Goal: Find specific page/section: Find specific page/section

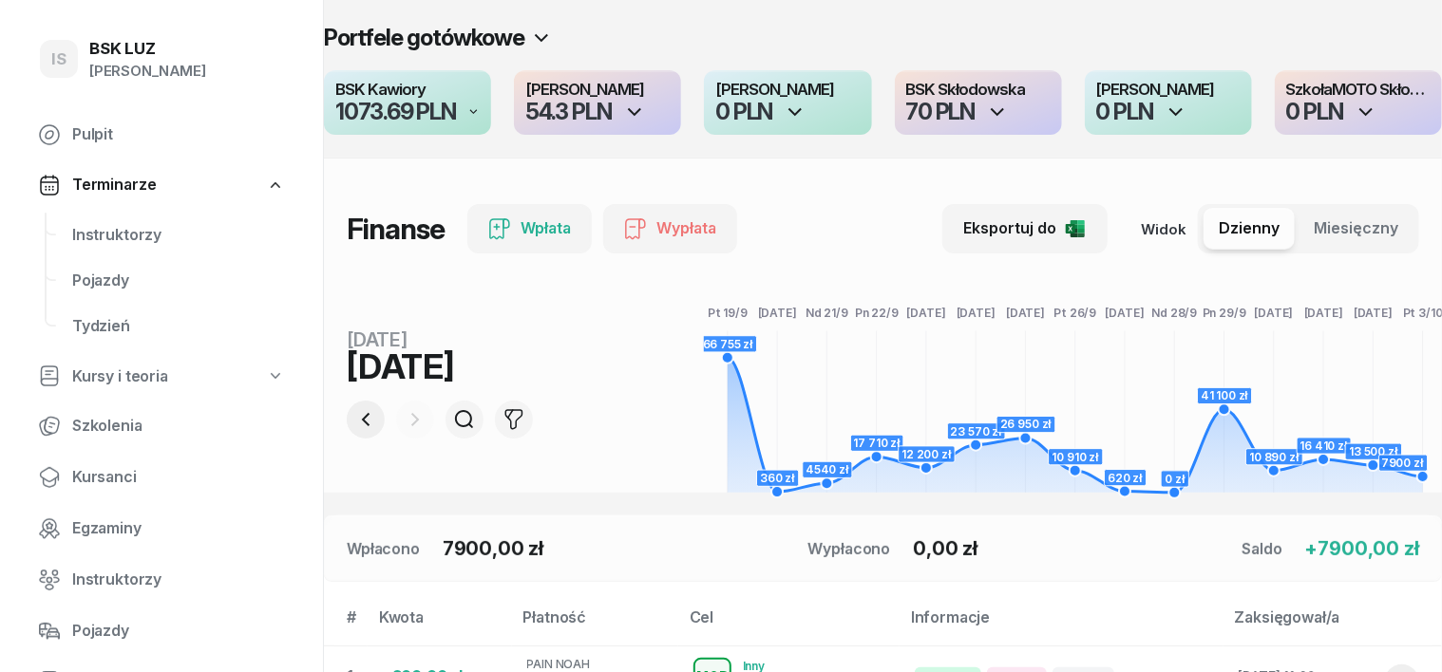
click at [354, 414] on icon "button" at bounding box center [365, 419] width 23 height 23
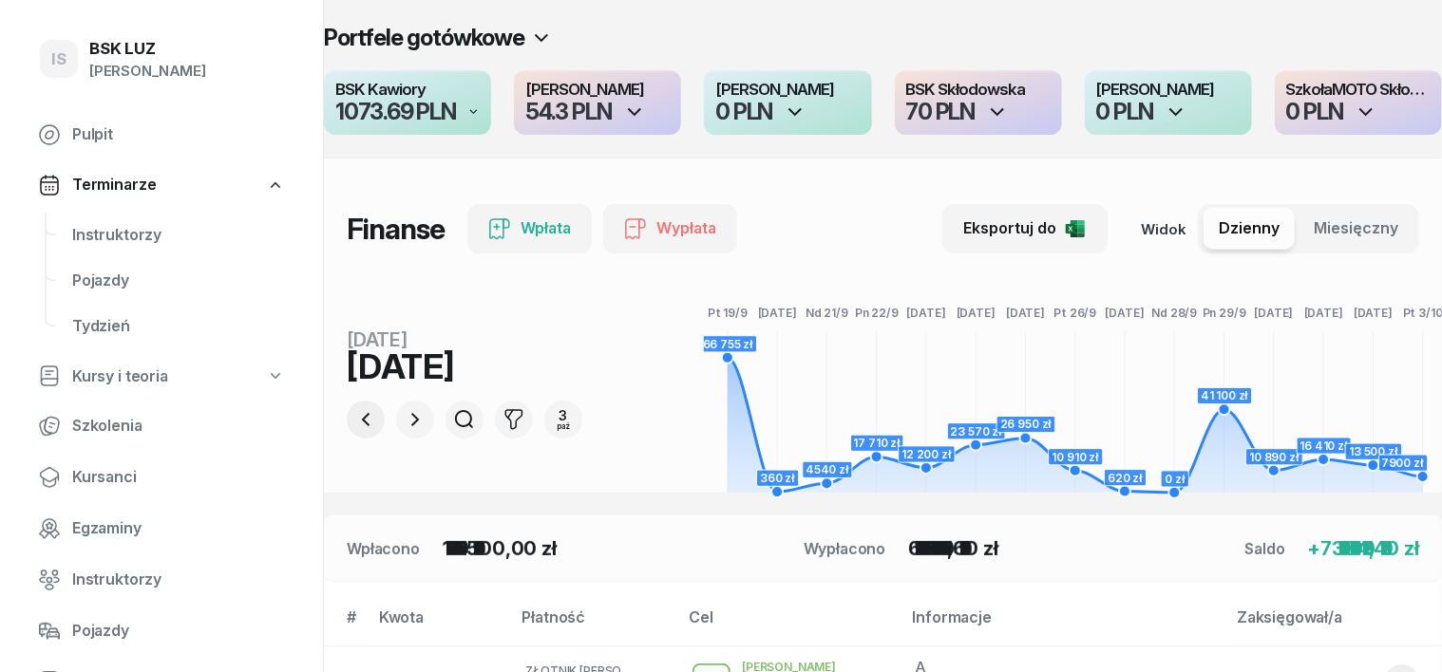
click at [354, 412] on icon "button" at bounding box center [365, 419] width 23 height 23
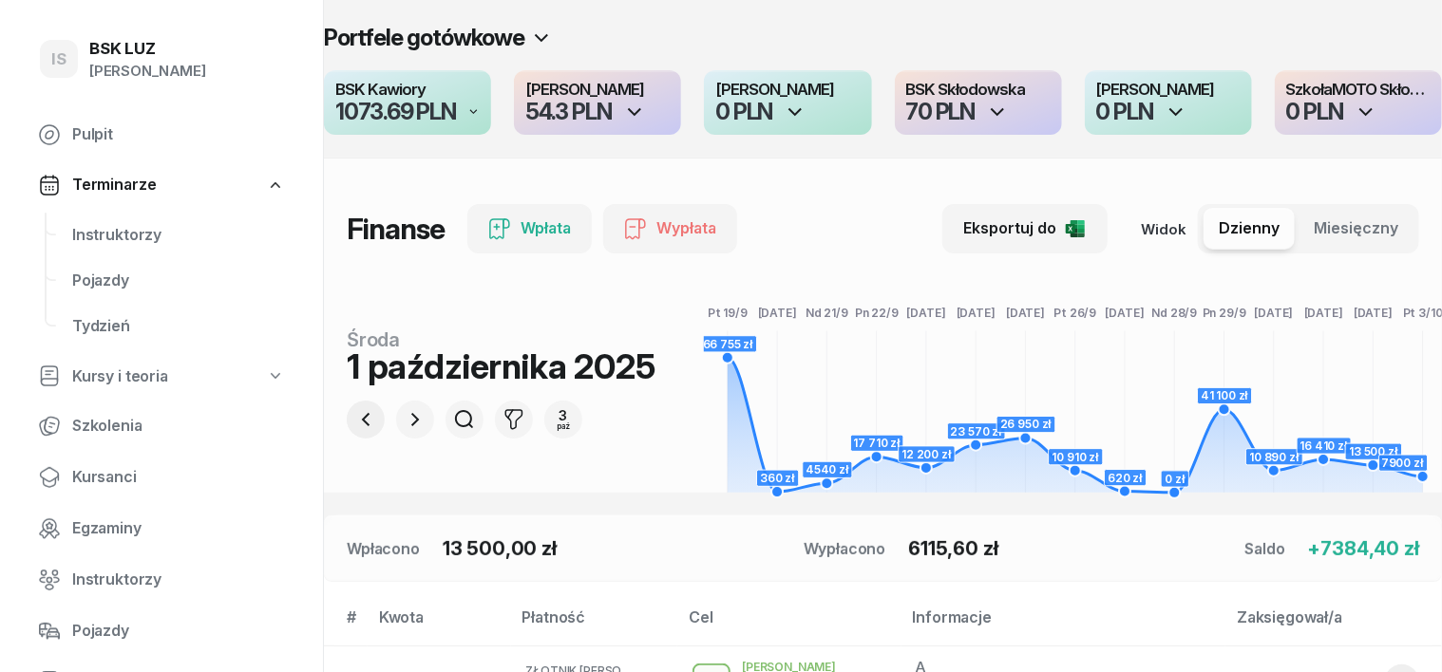
click at [354, 412] on icon "button" at bounding box center [365, 419] width 23 height 23
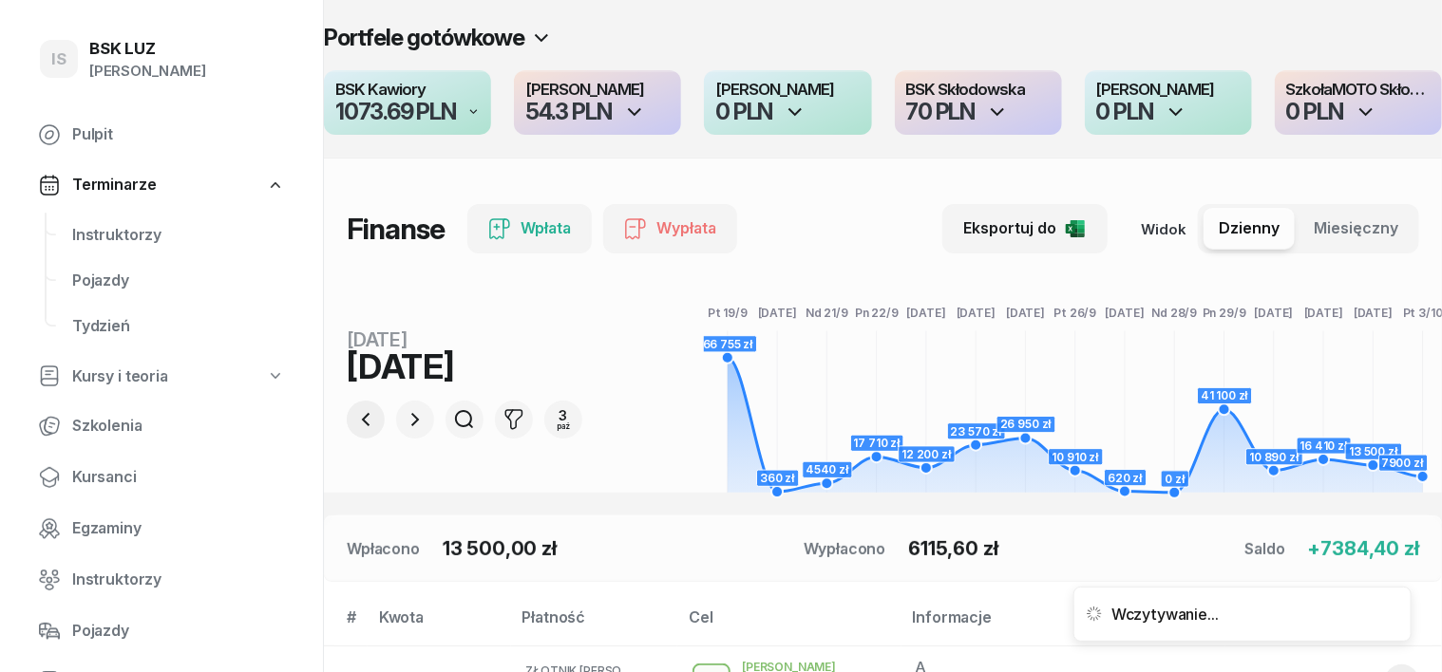
click at [354, 413] on icon "button" at bounding box center [365, 419] width 23 height 23
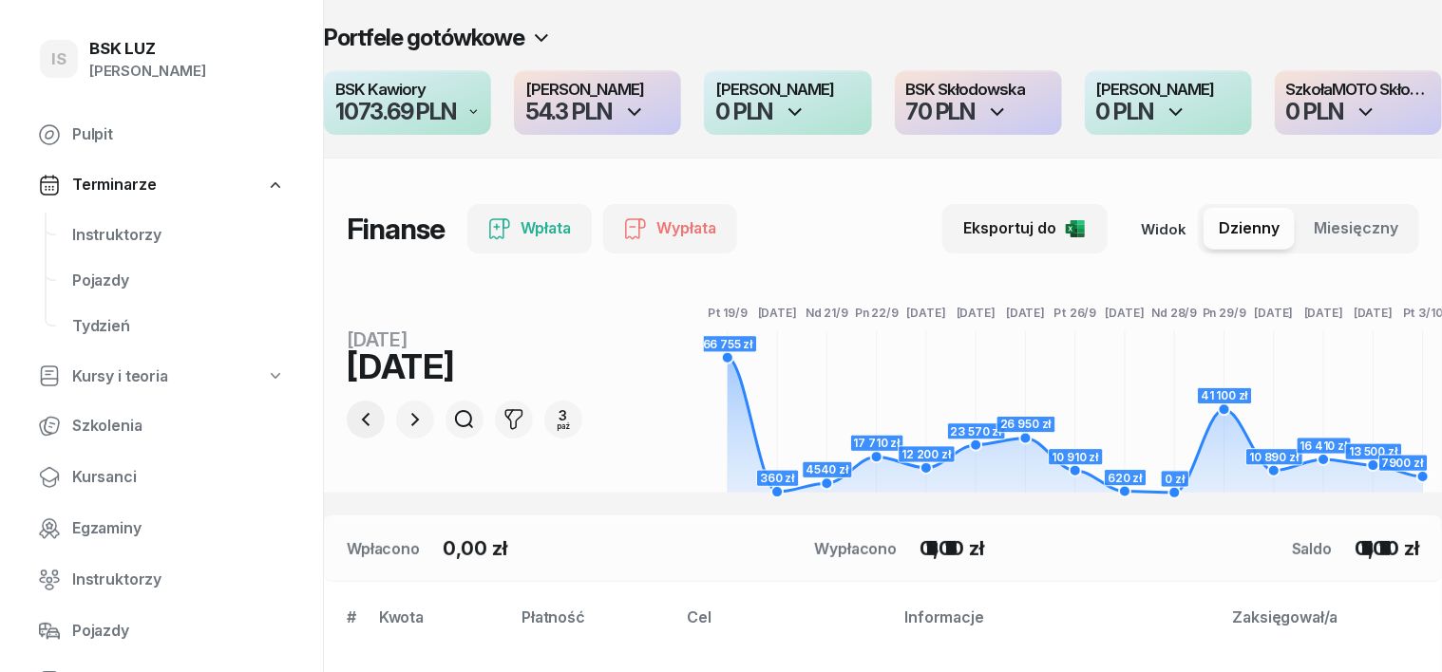
click at [354, 413] on icon "button" at bounding box center [365, 419] width 23 height 23
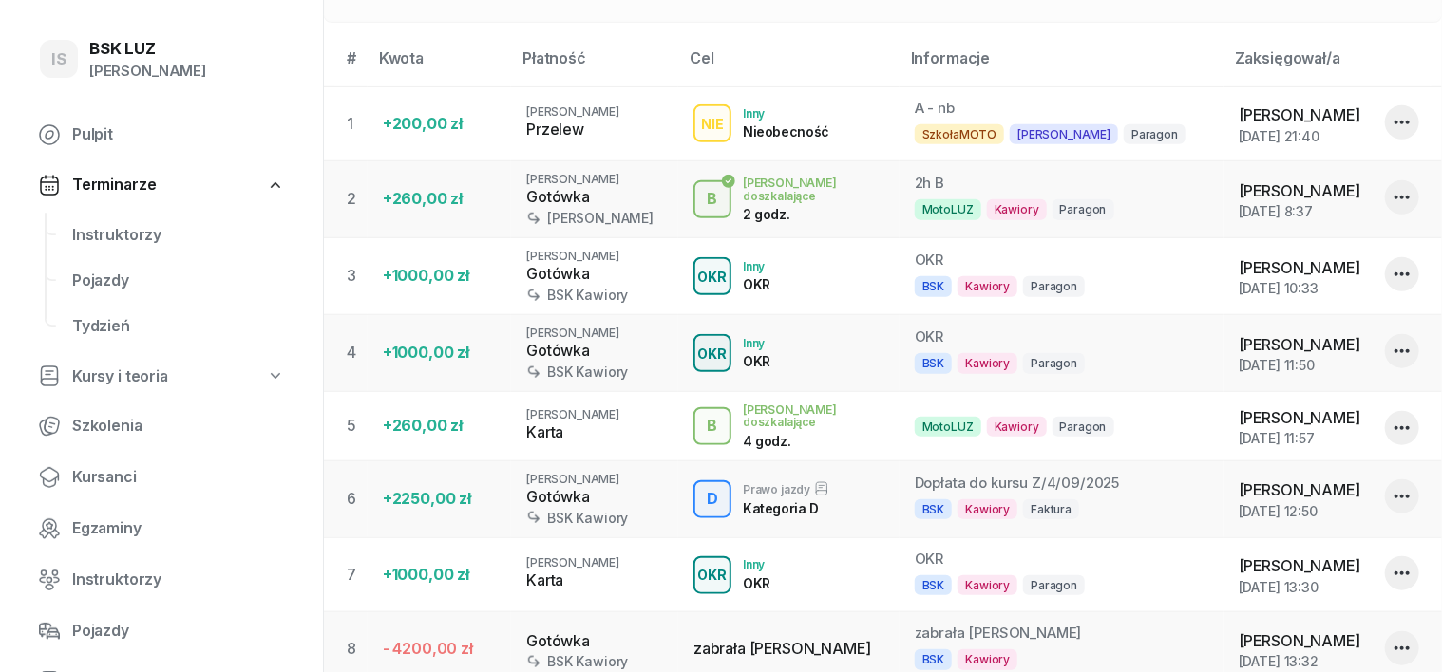
scroll to position [148, 0]
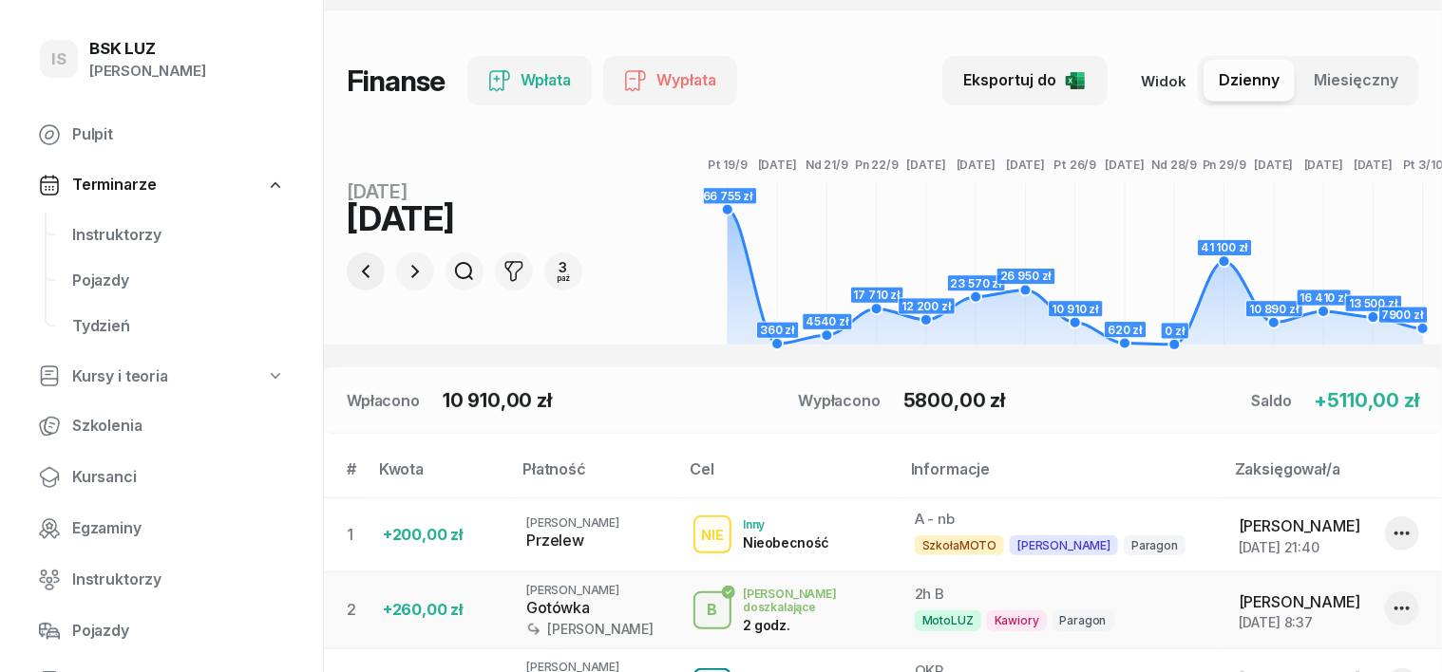
click at [354, 266] on icon "button" at bounding box center [365, 271] width 23 height 23
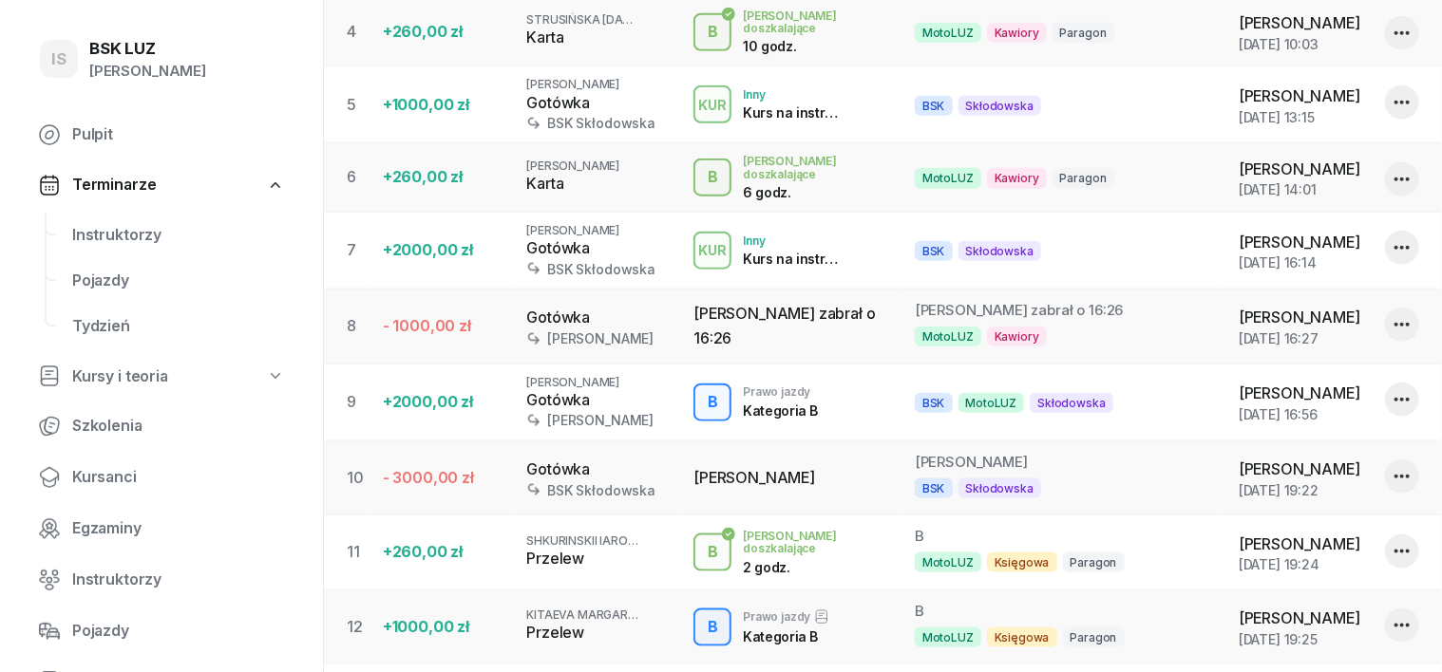
scroll to position [220, 0]
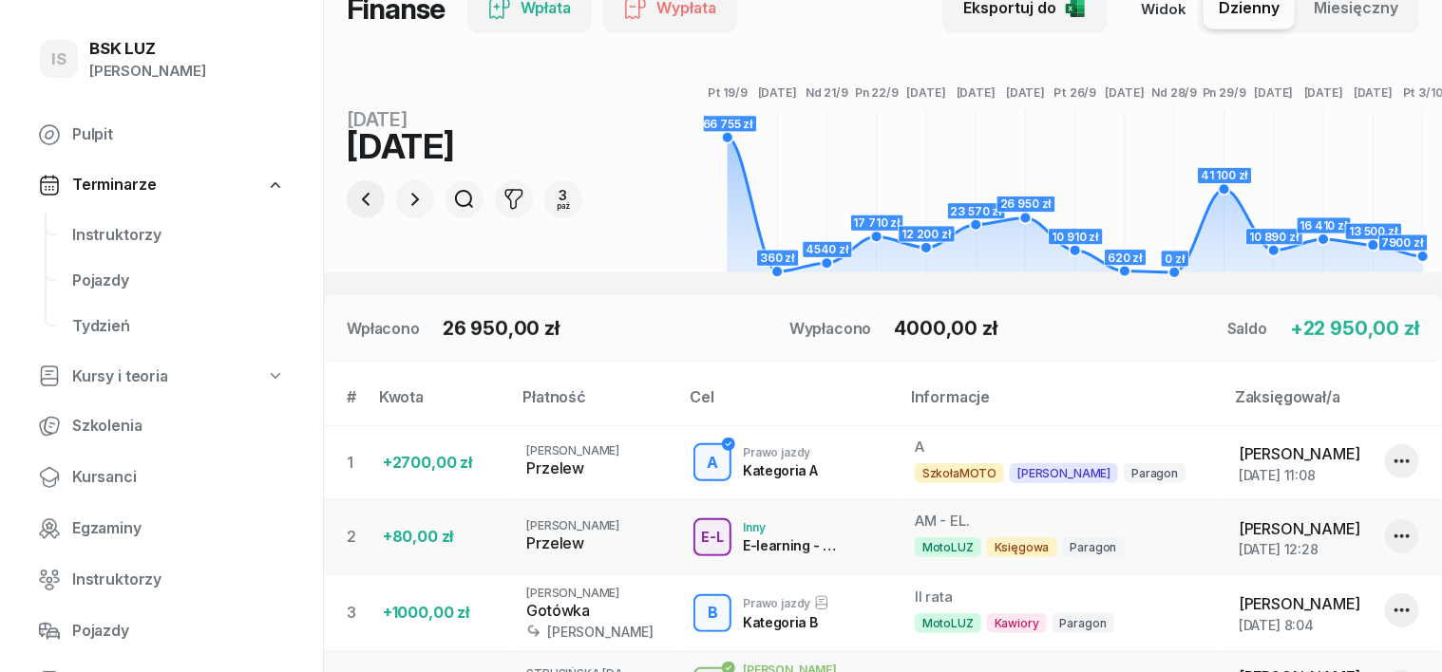
click at [354, 195] on icon "button" at bounding box center [365, 199] width 23 height 23
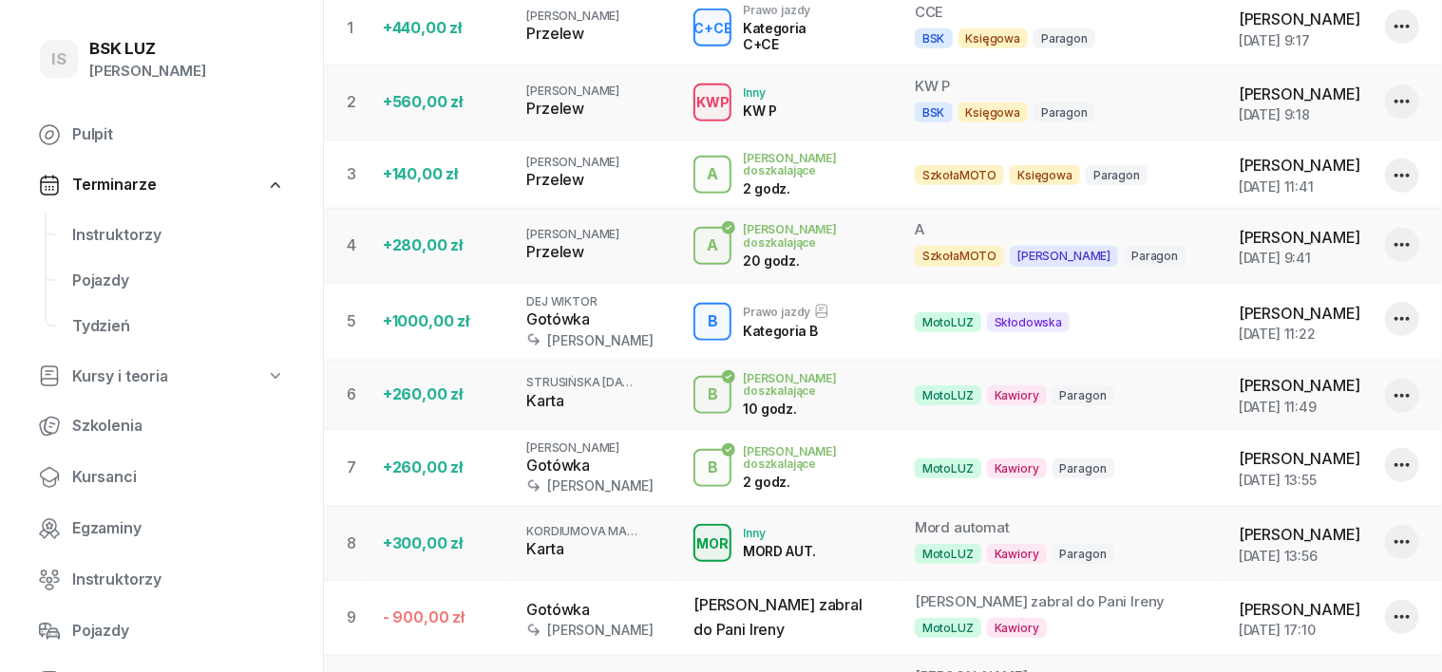
scroll to position [289, 0]
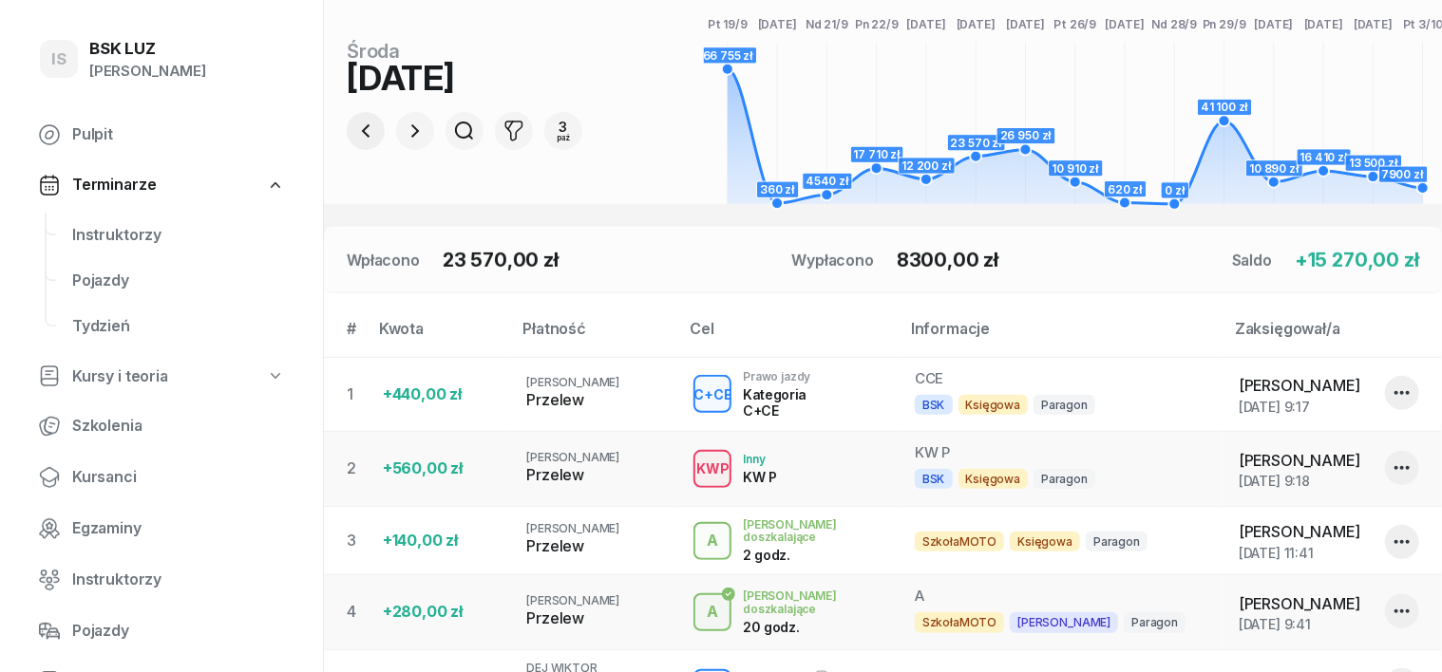
click at [354, 129] on icon "button" at bounding box center [365, 131] width 23 height 23
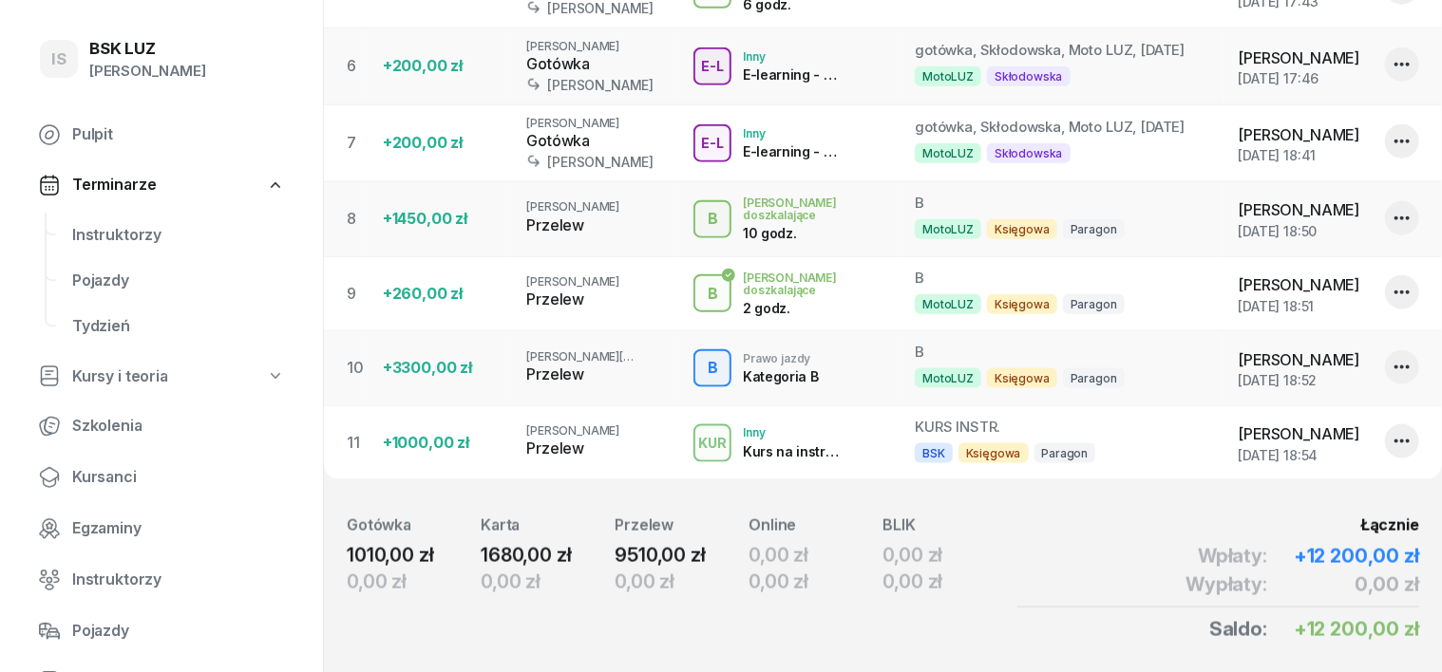
scroll to position [262, 0]
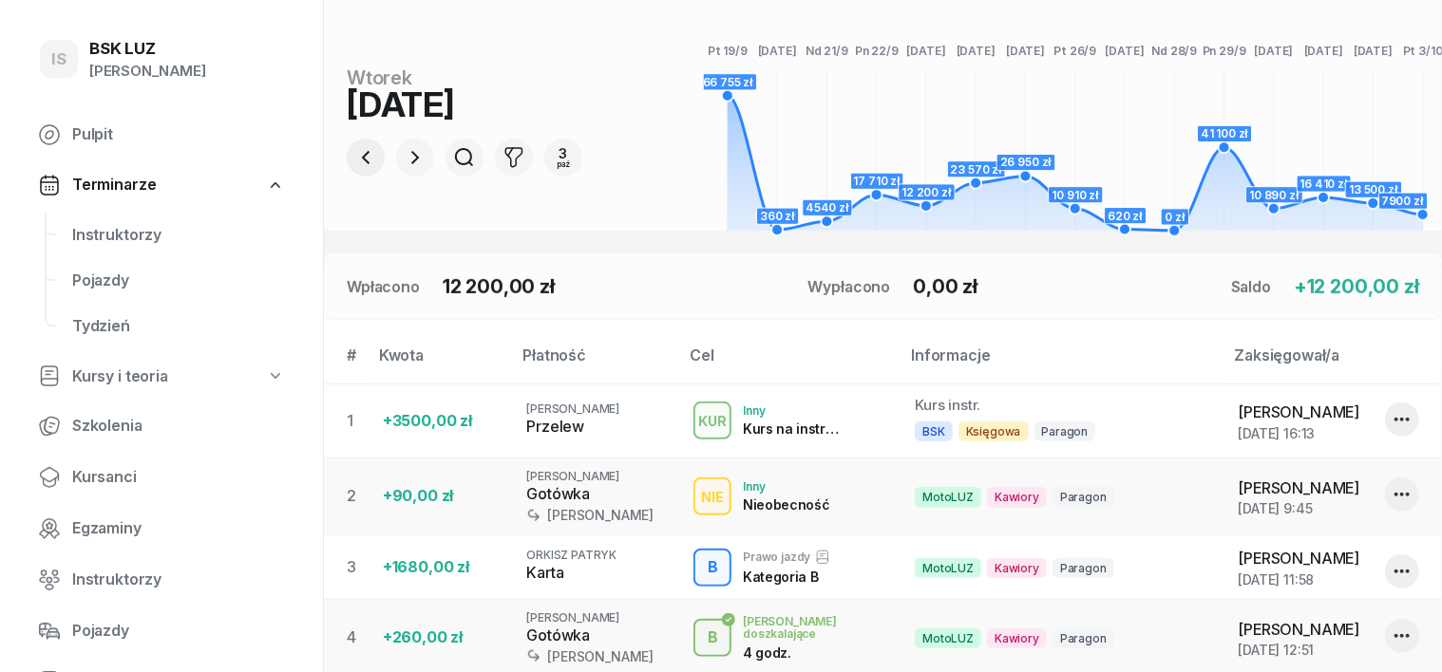
click at [354, 166] on icon "button" at bounding box center [365, 157] width 23 height 23
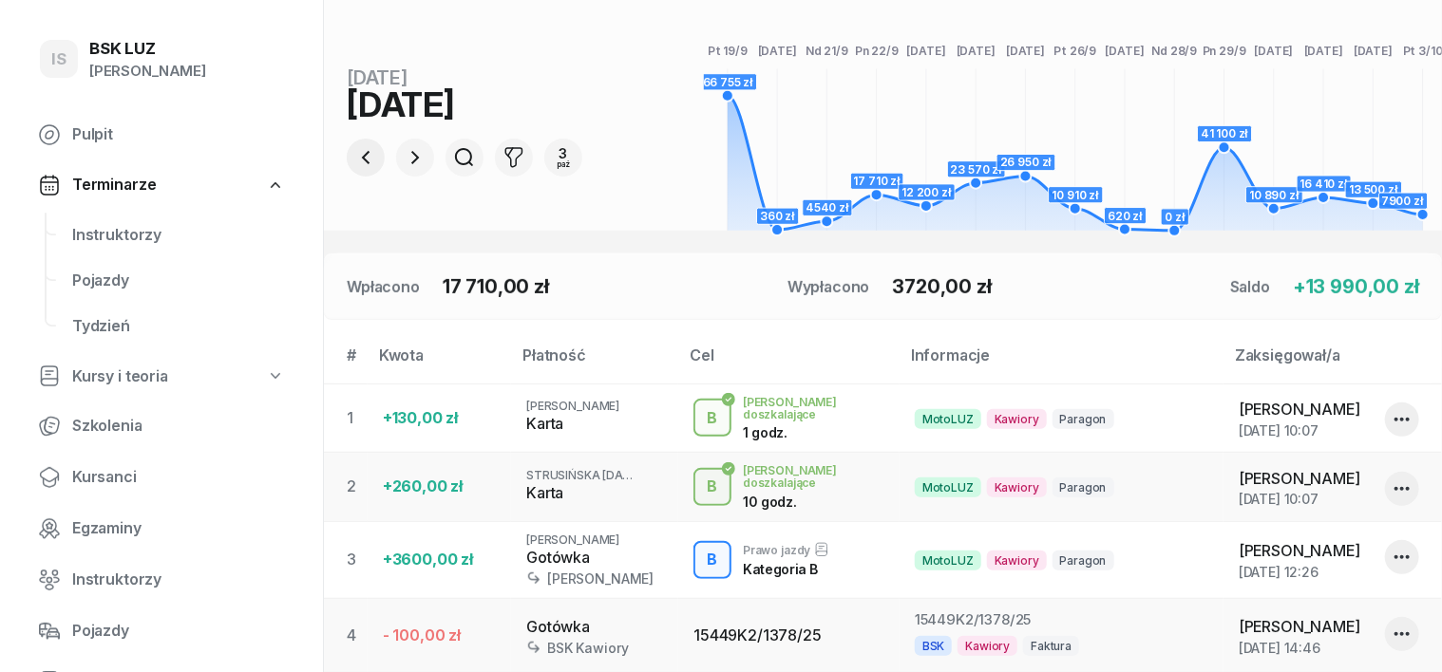
click at [354, 167] on icon "button" at bounding box center [365, 157] width 23 height 23
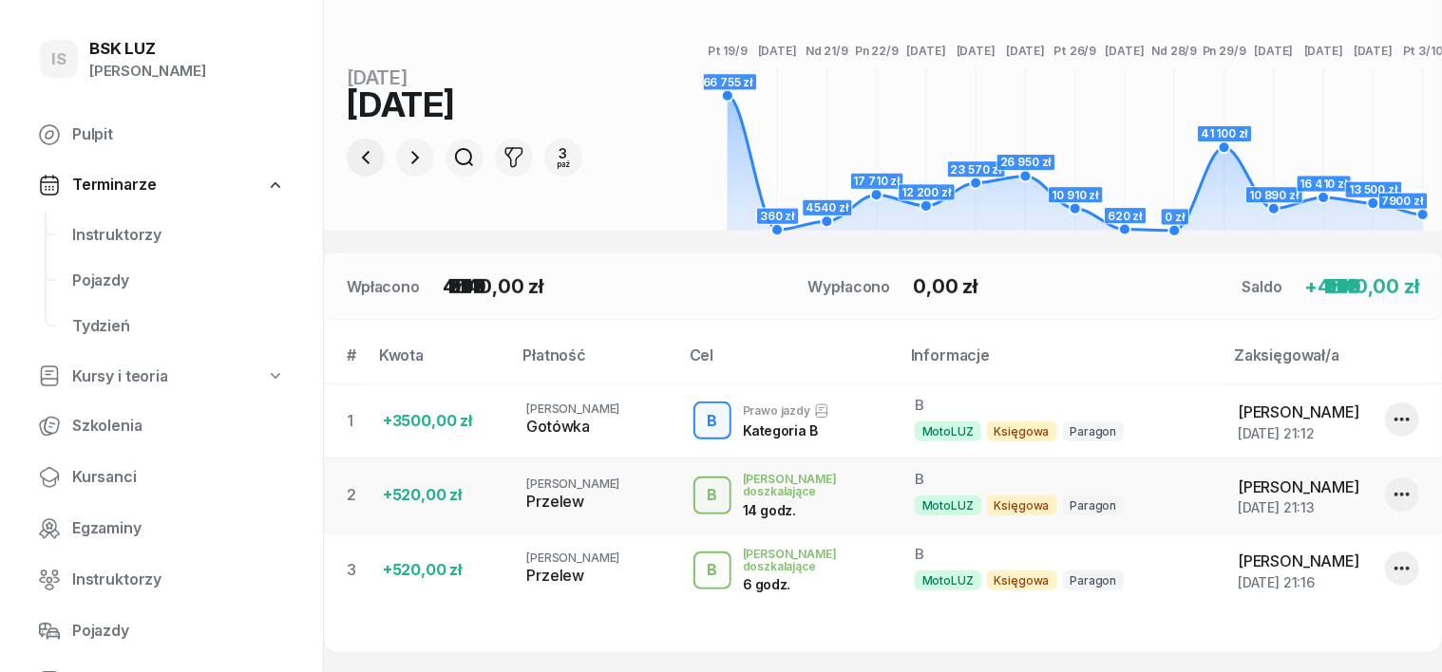
click at [354, 167] on icon "button" at bounding box center [365, 157] width 23 height 23
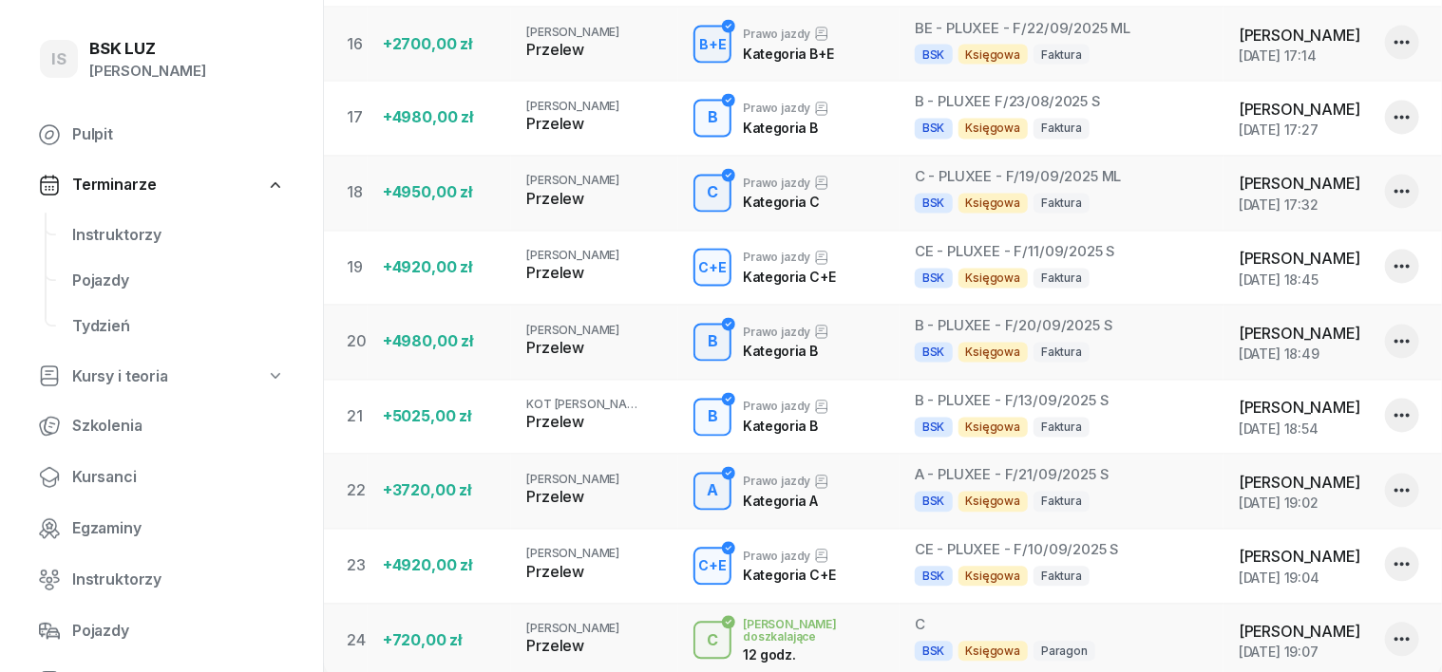
scroll to position [2009, 0]
